Goal: Information Seeking & Learning: Learn about a topic

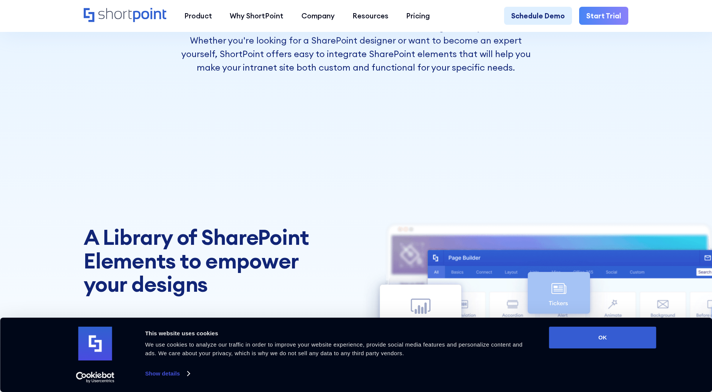
scroll to position [263, 0]
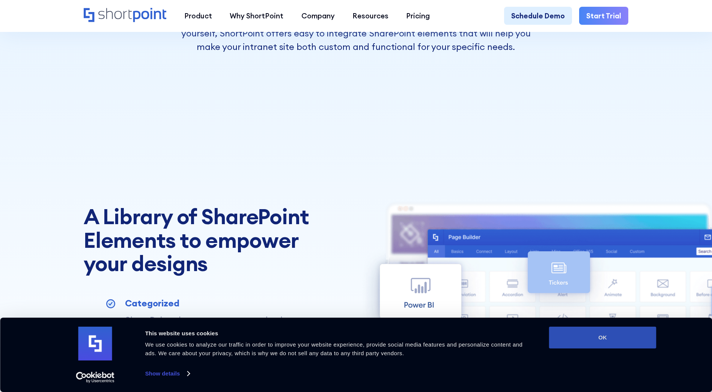
click at [591, 342] on button "OK" at bounding box center [602, 337] width 107 height 22
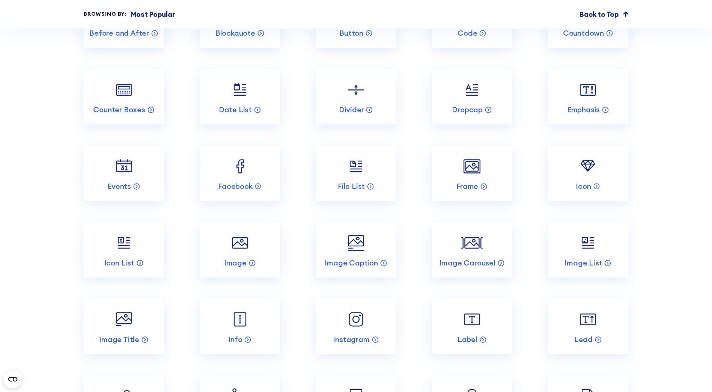
scroll to position [1088, 0]
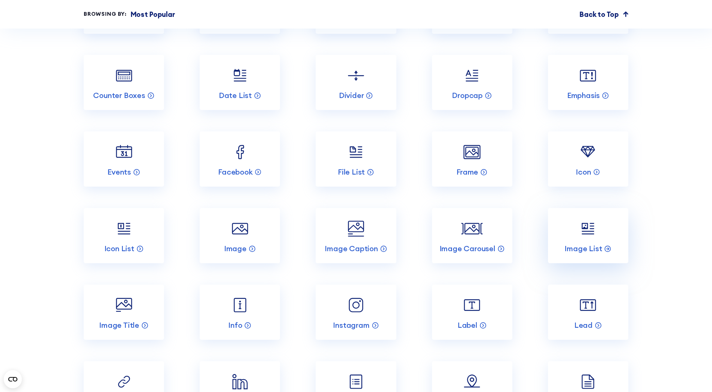
click at [578, 243] on link "Image List" at bounding box center [588, 235] width 80 height 55
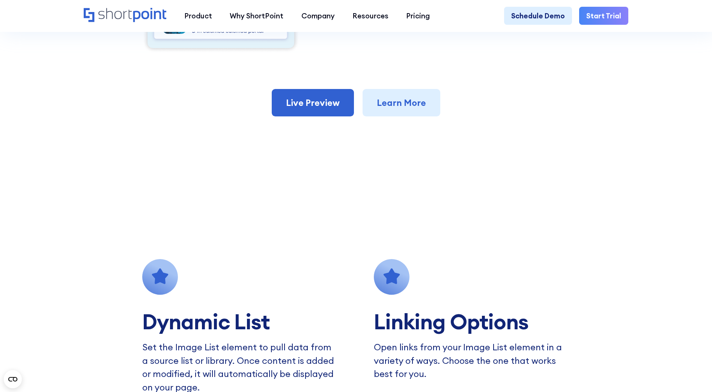
scroll to position [413, 0]
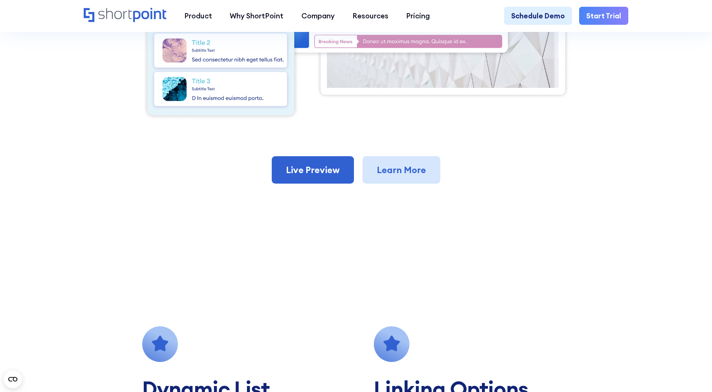
click at [404, 177] on link "Learn More" at bounding box center [401, 170] width 78 height 28
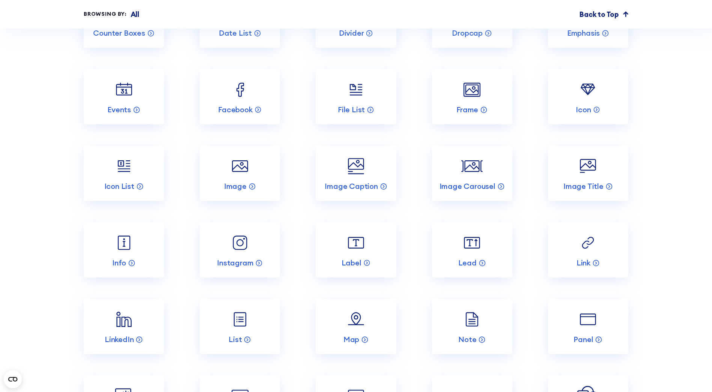
scroll to position [2626, 0]
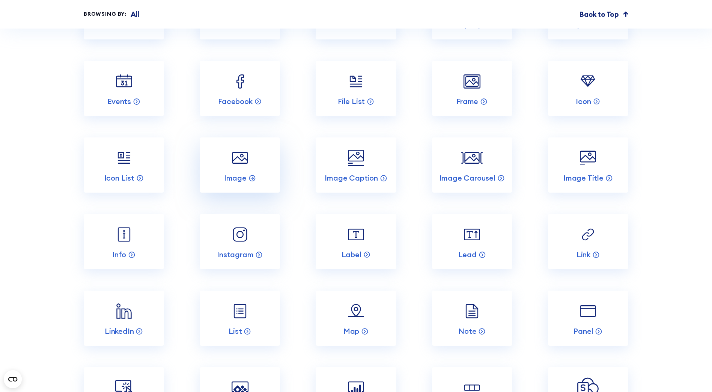
click at [248, 168] on img at bounding box center [239, 157] width 21 height 21
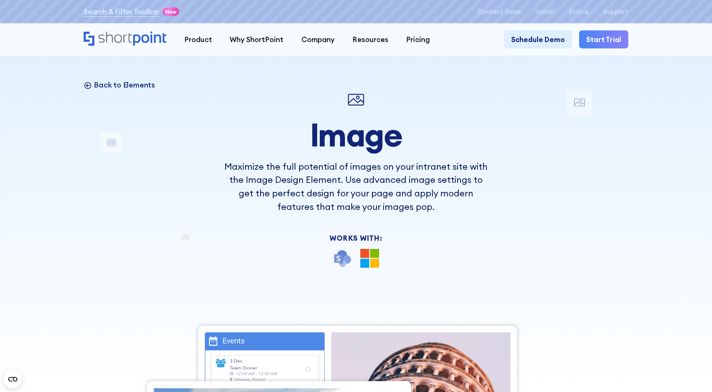
click at [104, 83] on p "Back to Elements" at bounding box center [124, 85] width 61 height 10
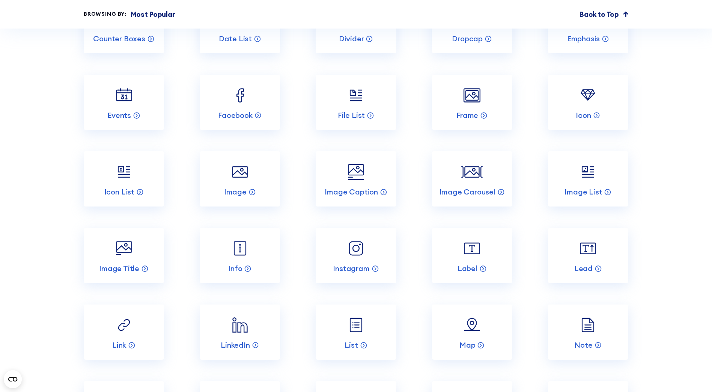
scroll to position [1163, 0]
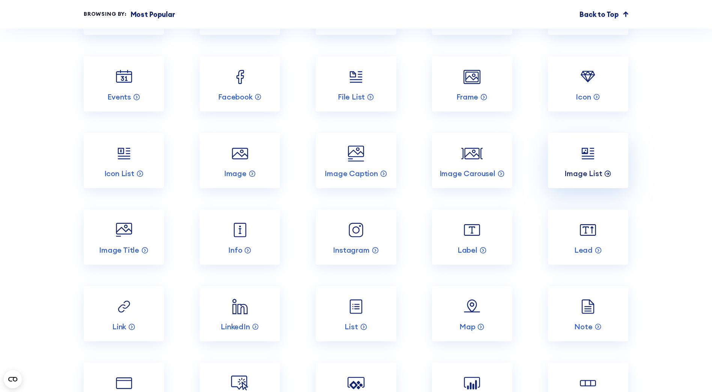
click at [576, 178] on p "Image List" at bounding box center [583, 173] width 38 height 10
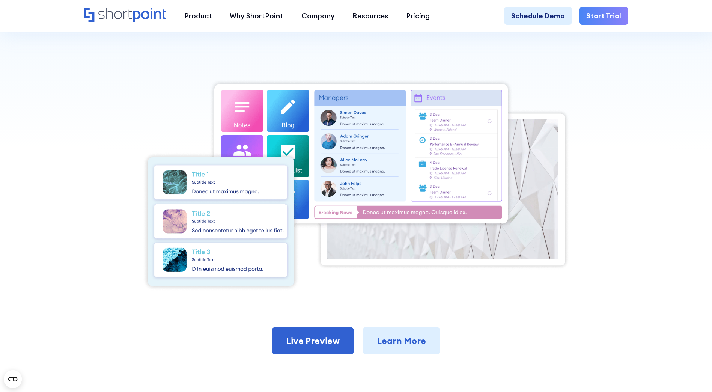
scroll to position [338, 0]
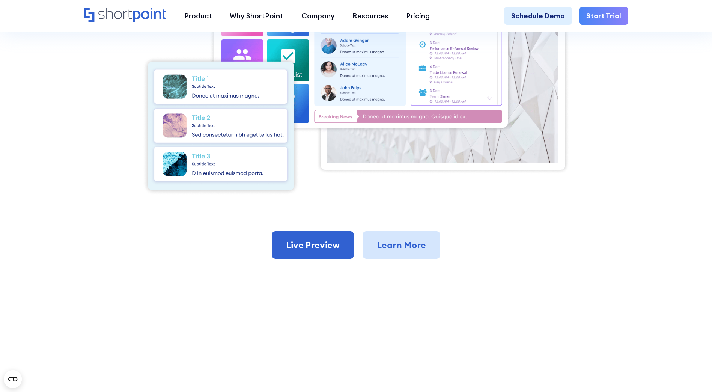
click at [380, 252] on link "Learn More" at bounding box center [401, 245] width 78 height 28
